Goal: Obtain resource: Download file/media

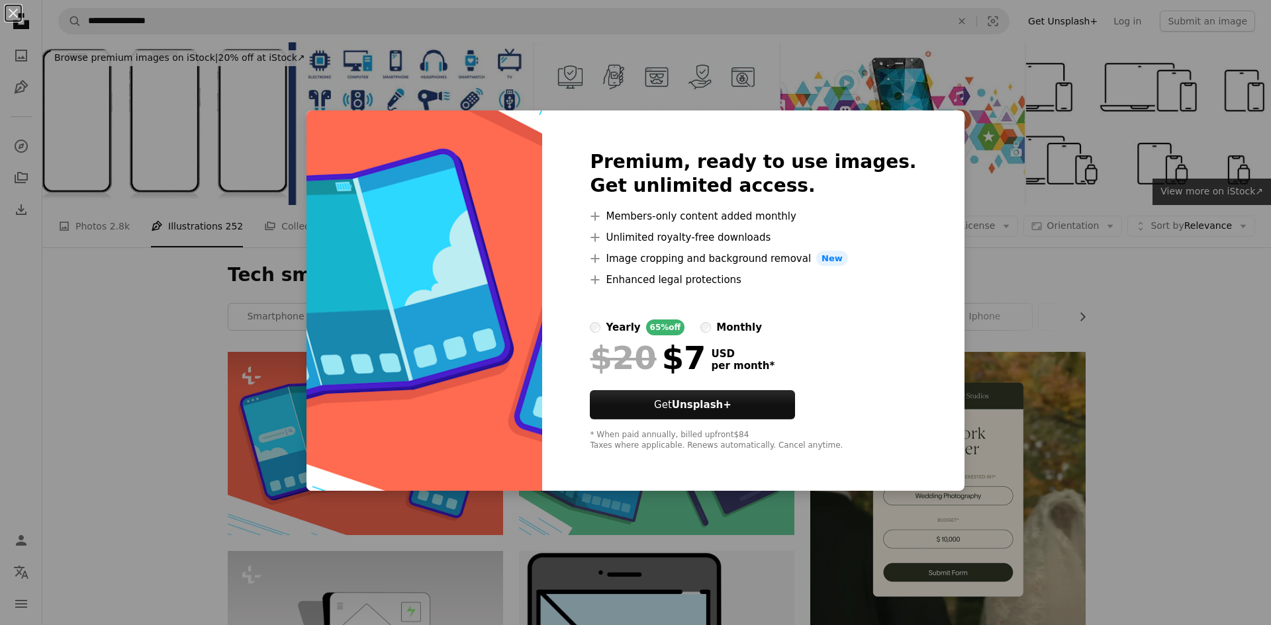
click at [297, 99] on div "An X shape Premium, ready to use images. Get unlimited access. A plus sign Memb…" at bounding box center [635, 312] width 1271 height 625
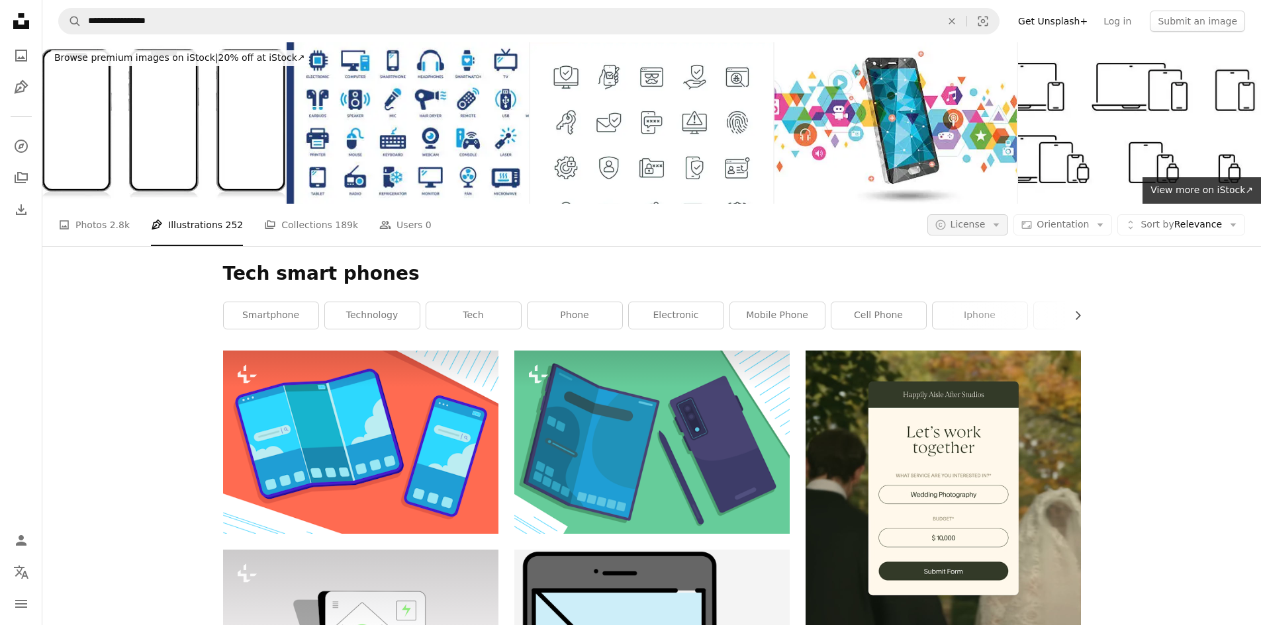
click at [986, 224] on span "License" at bounding box center [967, 224] width 35 height 11
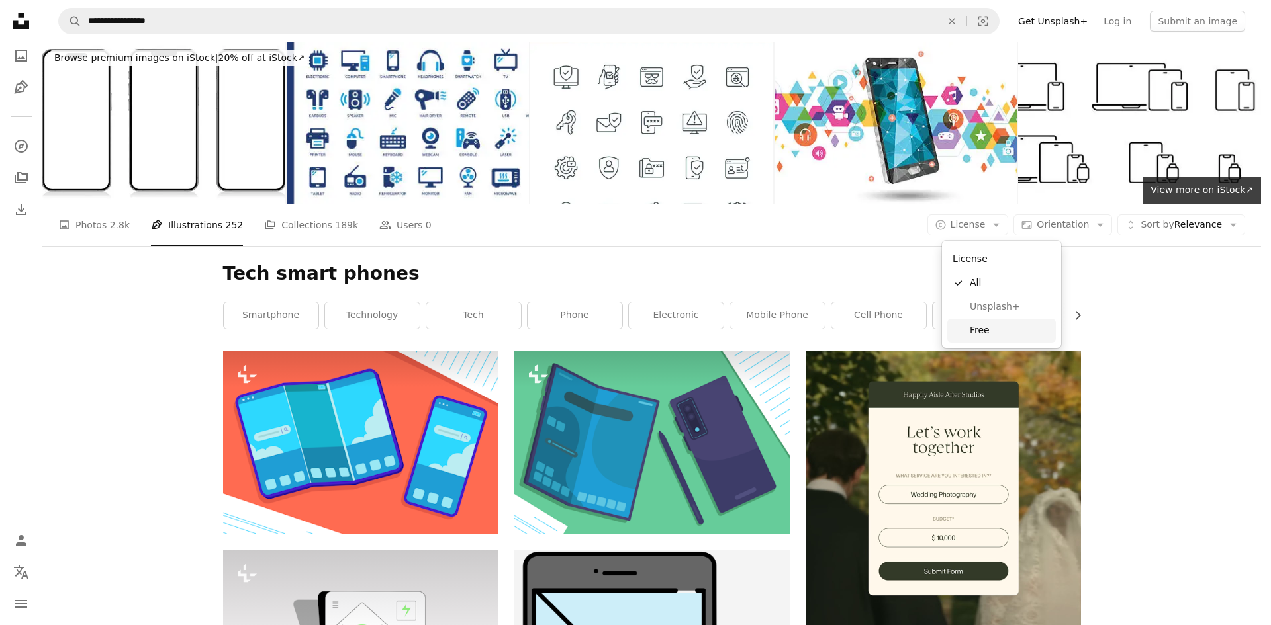
click at [974, 324] on span "Free" at bounding box center [1010, 330] width 81 height 13
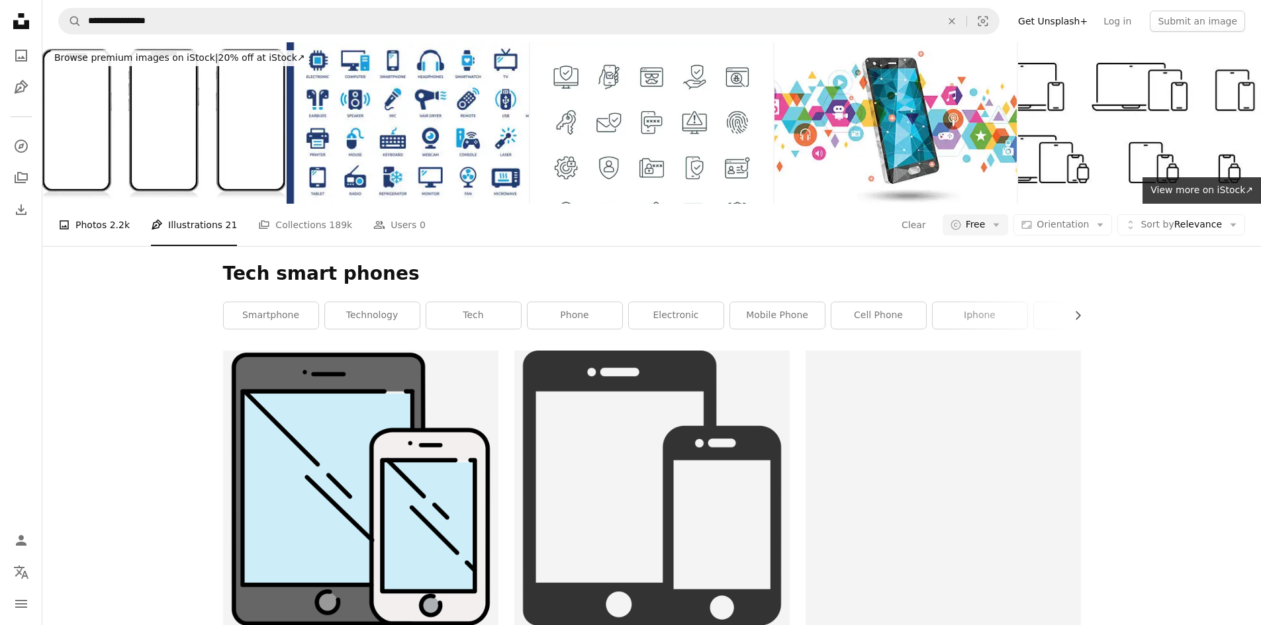
click at [111, 236] on link "A photo Photos 2.2k" at bounding box center [93, 225] width 71 height 42
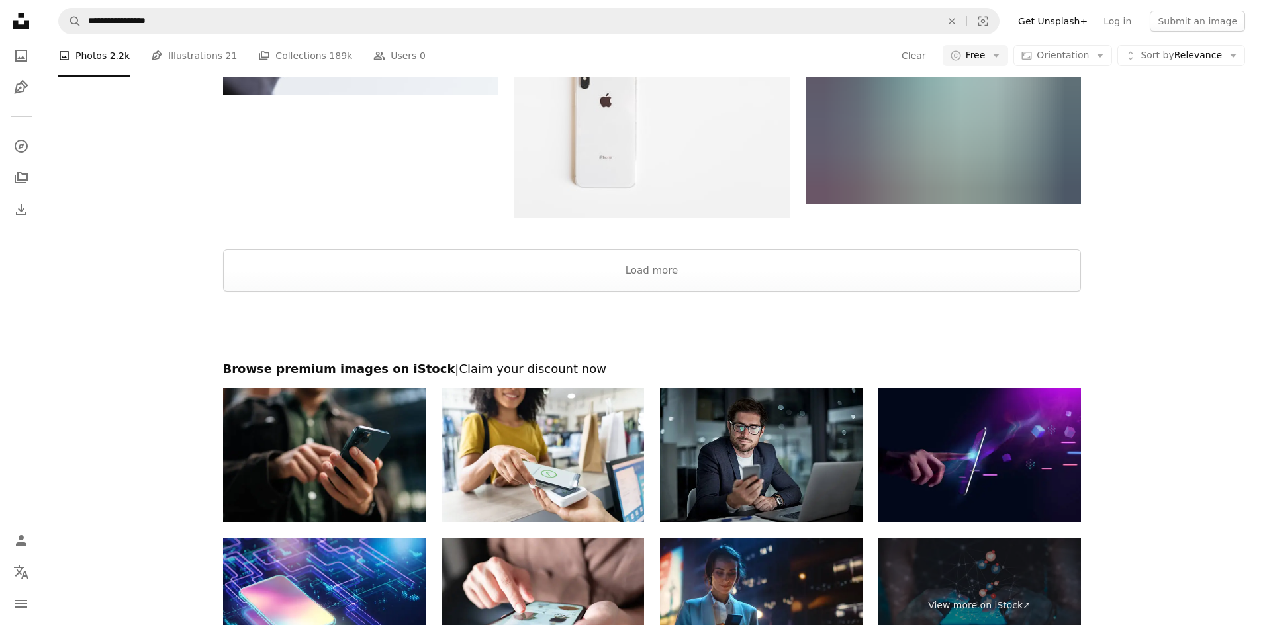
scroll to position [1505, 0]
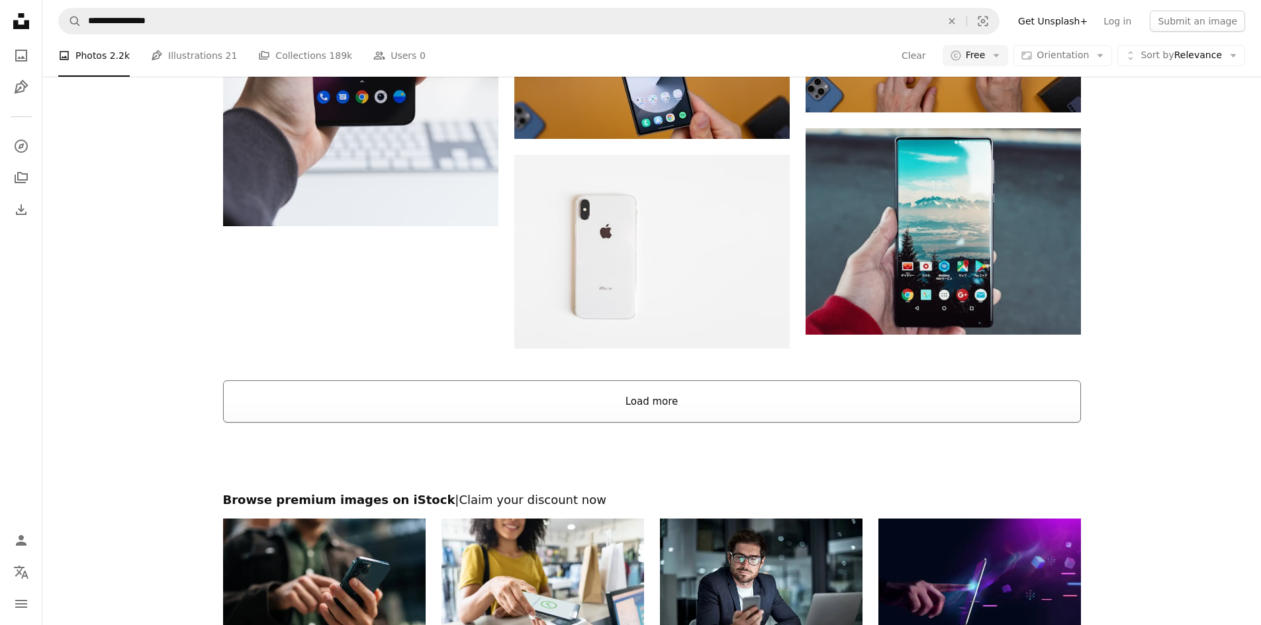
click at [678, 413] on button "Load more" at bounding box center [652, 402] width 858 height 42
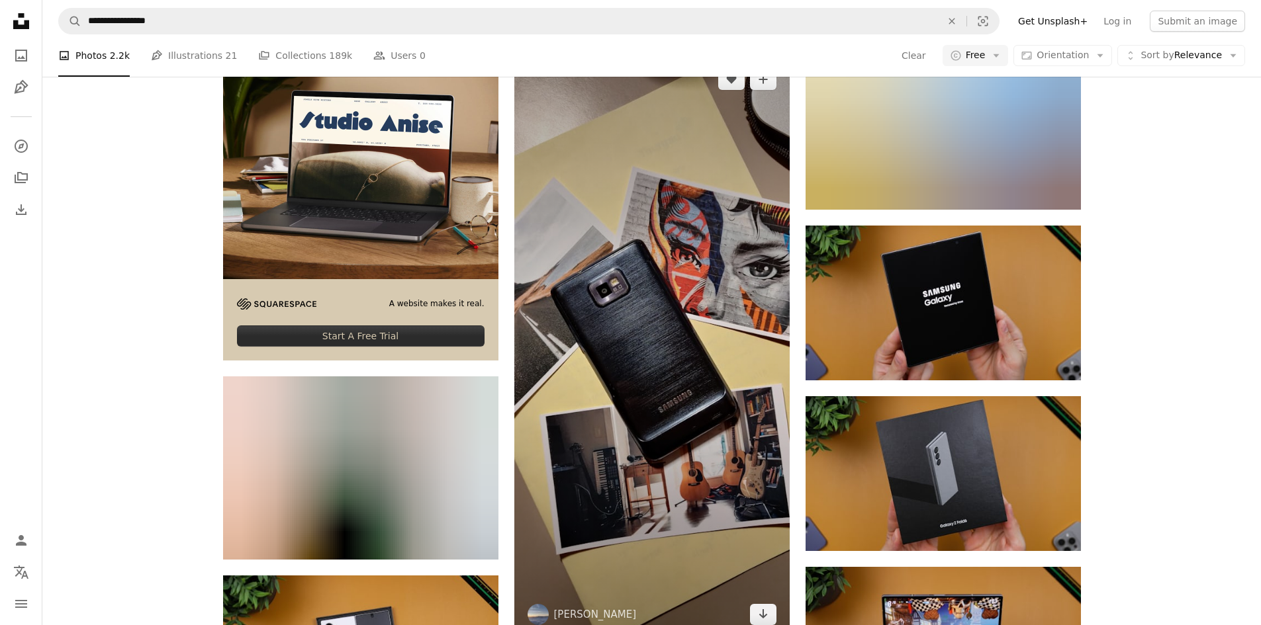
scroll to position [2035, 0]
